Goal: Task Accomplishment & Management: Use online tool/utility

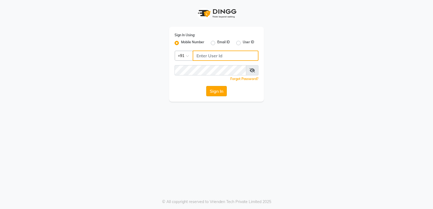
type input "7888039666"
click at [217, 93] on button "Sign In" at bounding box center [216, 91] width 21 height 10
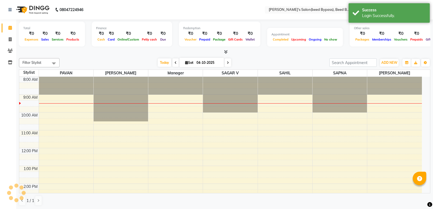
select select "en"
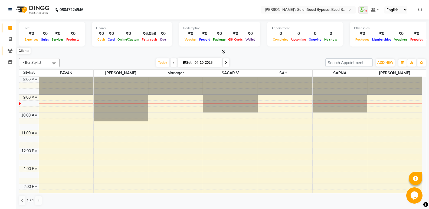
click at [8, 50] on icon at bounding box center [10, 51] width 5 height 4
click at [8, 40] on span at bounding box center [9, 40] width 9 height 6
select select "service"
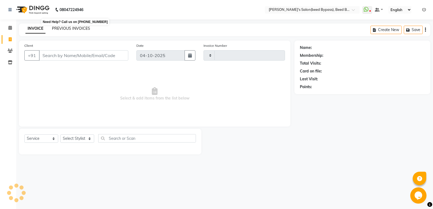
type input "2873"
select select "4176"
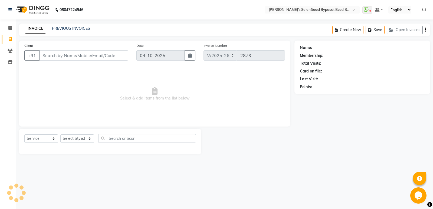
click at [75, 31] on div "PREVIOUS INVOICES" at bounding box center [71, 29] width 38 height 6
click at [75, 30] on link "PREVIOUS INVOICES" at bounding box center [71, 28] width 38 height 5
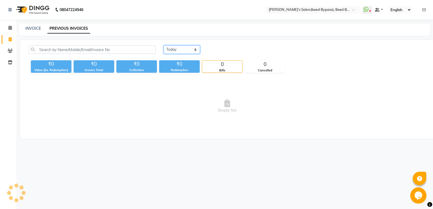
click at [187, 50] on select "[DATE] [DATE] Custom Range" at bounding box center [182, 49] width 36 height 8
select select "yesterday"
click at [164, 45] on select "[DATE] [DATE] Custom Range" at bounding box center [182, 49] width 36 height 8
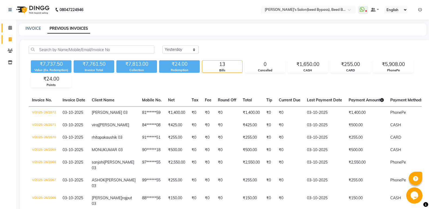
click at [12, 24] on link "Calendar" at bounding box center [8, 28] width 13 height 9
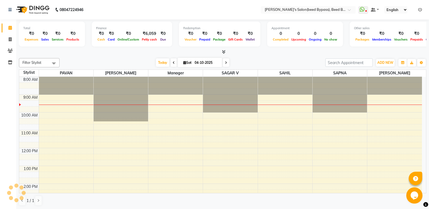
scroll to position [18, 0]
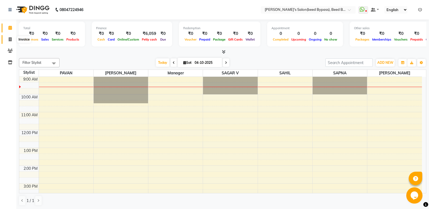
click at [9, 41] on span at bounding box center [9, 40] width 9 height 6
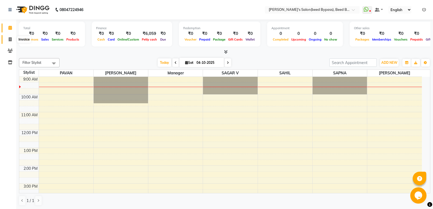
select select "service"
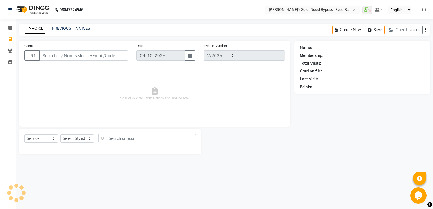
select select "4176"
type input "2873"
click at [59, 28] on link "PREVIOUS INVOICES" at bounding box center [71, 28] width 38 height 5
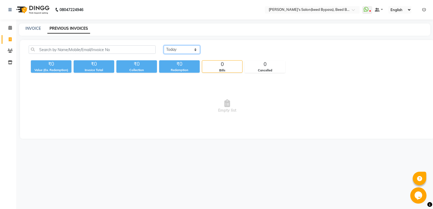
click at [183, 52] on select "[DATE] [DATE] Custom Range" at bounding box center [182, 49] width 36 height 8
select select "yesterday"
click at [164, 45] on select "[DATE] [DATE] Custom Range" at bounding box center [182, 49] width 36 height 8
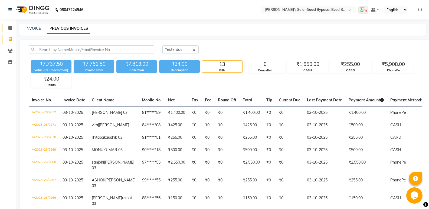
click at [11, 25] on link "Calendar" at bounding box center [8, 28] width 13 height 9
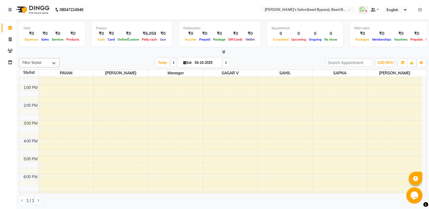
scroll to position [108, 0]
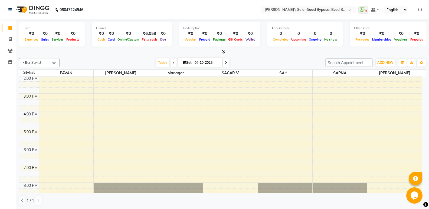
click at [173, 66] on span at bounding box center [173, 62] width 6 height 8
type input "03-10-2025"
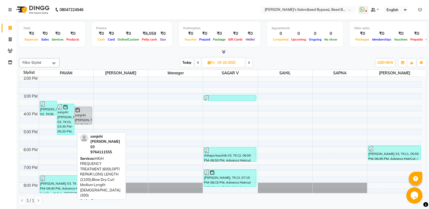
click at [64, 126] on div "sanjohi [PERSON_NAME] 03, TK10, 03:35 PM-05:20 PM, HIGH FREQUENCY TREATMENT (60…" at bounding box center [65, 119] width 17 height 31
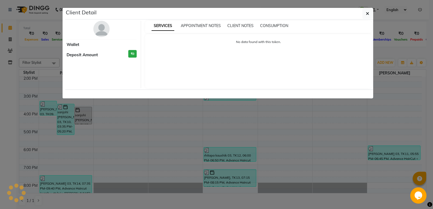
select select "3"
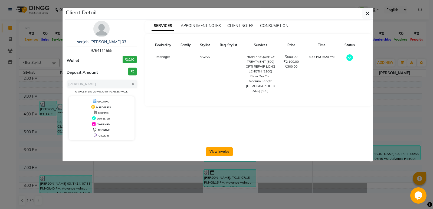
click at [223, 151] on button "View Invoice" at bounding box center [219, 151] width 27 height 9
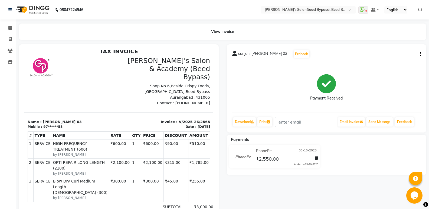
scroll to position [4, 0]
click at [7, 28] on span at bounding box center [9, 28] width 9 height 6
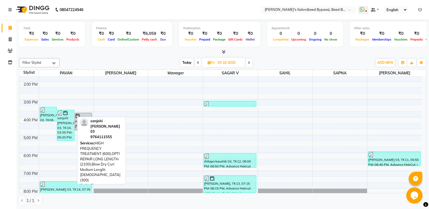
scroll to position [116, 0]
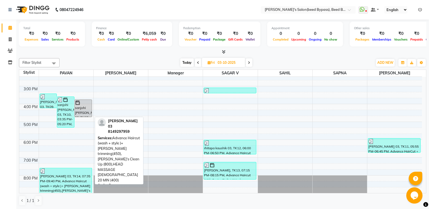
click at [63, 176] on div "[PERSON_NAME] 03, TK14, 07:35 PM-09:40 PM, Advance Haircut (wash + style )+ [PE…" at bounding box center [66, 180] width 52 height 25
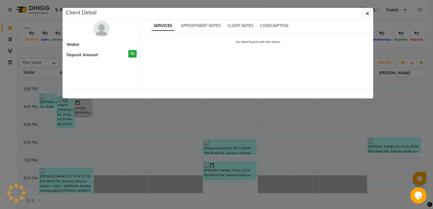
select select "3"
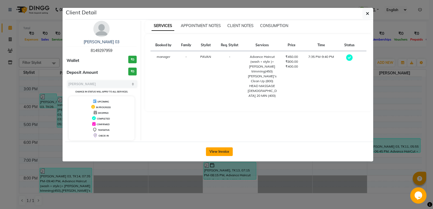
click at [213, 151] on button "View Invoice" at bounding box center [219, 151] width 27 height 9
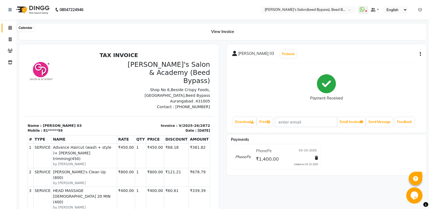
click at [13, 27] on span at bounding box center [9, 28] width 9 height 6
